Goal: Find specific page/section: Find specific page/section

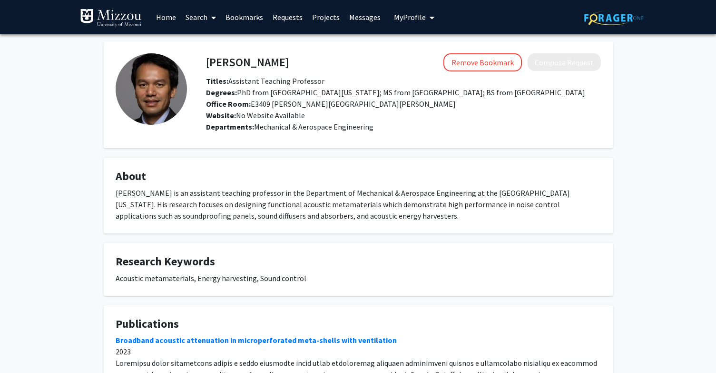
scroll to position [1, 0]
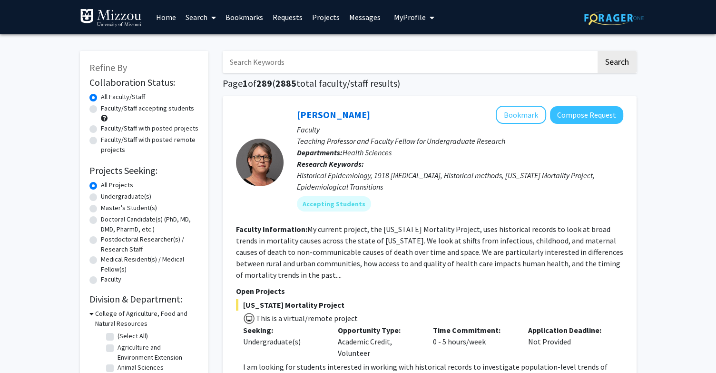
click at [335, 60] on input "Search Keywords" at bounding box center [410, 62] width 374 height 22
click at [329, 70] on input "[PERSON_NAME]" at bounding box center [410, 62] width 374 height 22
click at [598, 51] on button "Search" at bounding box center [617, 62] width 39 height 22
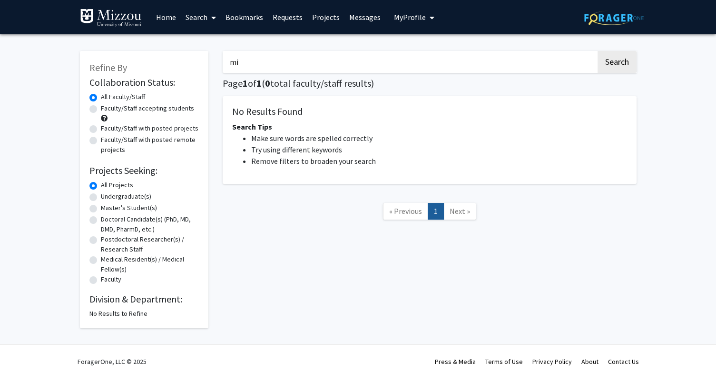
type input "m"
click at [672, 220] on div "Refine By Collaboration Status: Collaboration Status All Faculty/Staff Collabor…" at bounding box center [358, 191] width 716 height 315
